Goal: Task Accomplishment & Management: Manage account settings

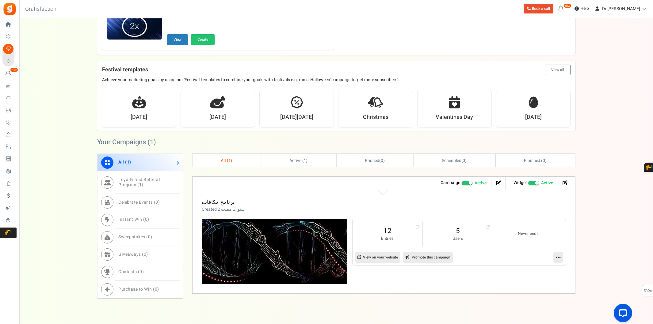
scroll to position [172, 0]
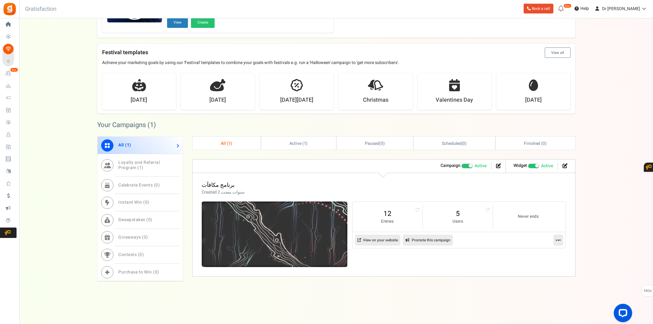
click at [258, 221] on img at bounding box center [274, 235] width 219 height 98
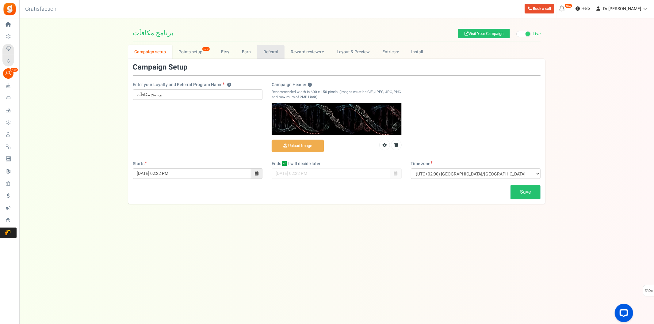
click at [277, 53] on link "Referral" at bounding box center [271, 52] width 28 height 14
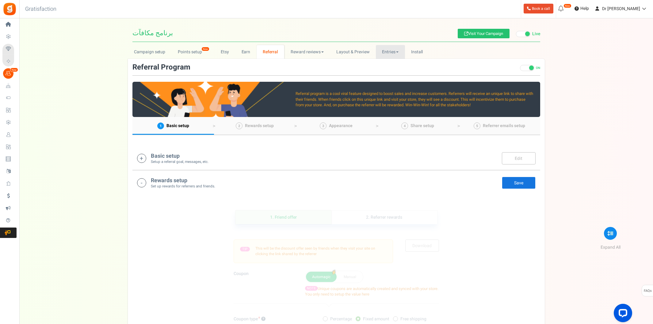
click at [386, 54] on link "Entries" at bounding box center [390, 52] width 29 height 14
click at [397, 71] on link "Referral entries" at bounding box center [400, 74] width 49 height 9
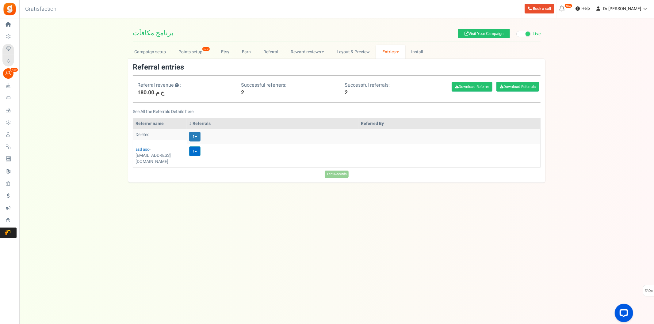
click at [190, 154] on link "1" at bounding box center [194, 152] width 11 height 10
click at [197, 131] on td "1 Loading..." at bounding box center [273, 136] width 172 height 15
click at [197, 135] on link "1" at bounding box center [194, 137] width 11 height 10
click at [205, 133] on td "1 Deleted" at bounding box center [273, 136] width 172 height 15
click at [199, 152] on link "1" at bounding box center [194, 152] width 11 height 10
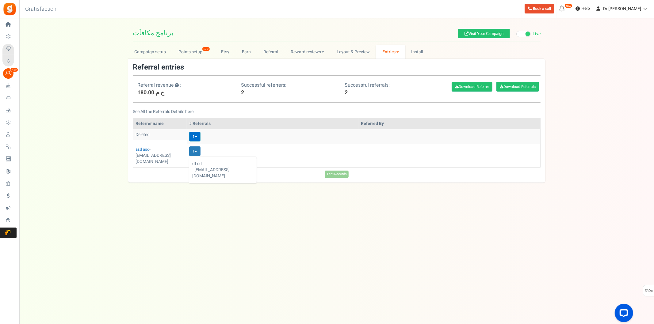
click at [193, 137] on link "1" at bounding box center [194, 137] width 11 height 10
click at [229, 137] on td "1 Deleted" at bounding box center [273, 136] width 172 height 15
click at [197, 153] on link "1" at bounding box center [194, 152] width 11 height 10
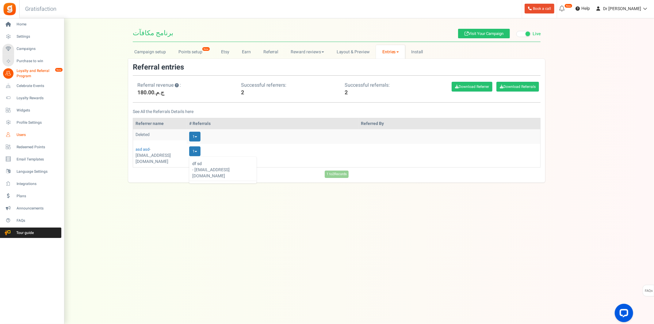
click at [19, 133] on span "Users" at bounding box center [38, 134] width 43 height 5
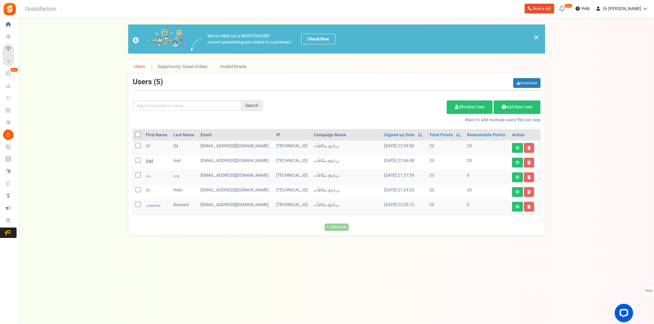
click at [151, 161] on link "asd" at bounding box center [149, 161] width 7 height 6
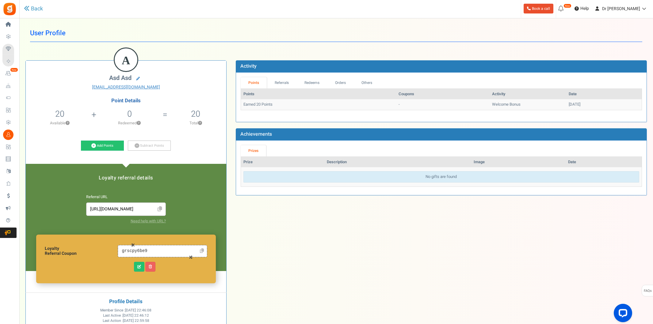
click at [158, 209] on icon at bounding box center [160, 209] width 5 height 5
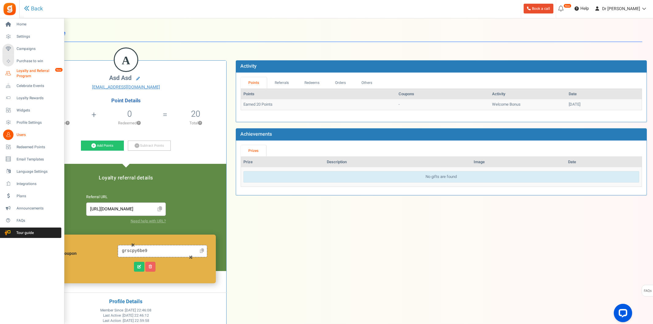
click at [38, 71] on span "Loyalty and Referral Program" at bounding box center [39, 73] width 45 height 10
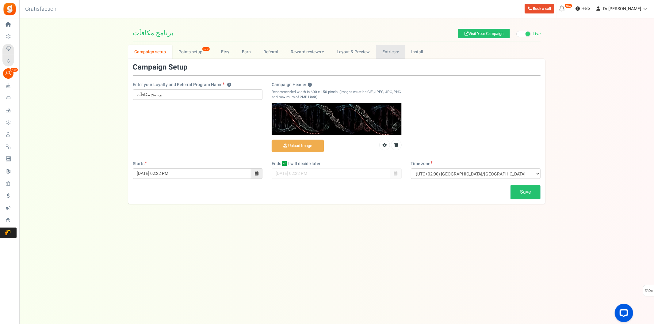
click at [386, 52] on link "Entries" at bounding box center [390, 52] width 29 height 14
drag, startPoint x: 403, startPoint y: 74, endPoint x: 410, endPoint y: 73, distance: 7.4
click at [403, 73] on link "Referral entries" at bounding box center [400, 74] width 49 height 9
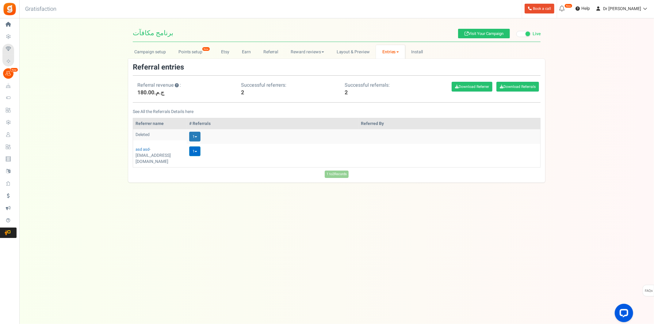
click at [194, 154] on link "1" at bounding box center [194, 152] width 11 height 10
click at [329, 201] on div "Under maintenance we will be back soon We apologize for any inconvenience. The …" at bounding box center [336, 149] width 635 height 263
click at [635, 8] on span "Dr [PERSON_NAME]" at bounding box center [622, 9] width 38 height 6
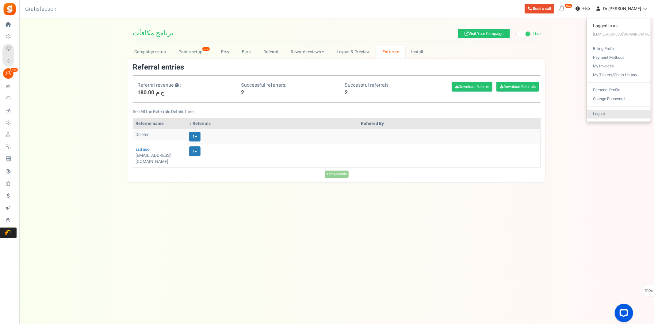
click at [612, 114] on link "Logout" at bounding box center [619, 114] width 64 height 9
